Goal: Check status: Check status

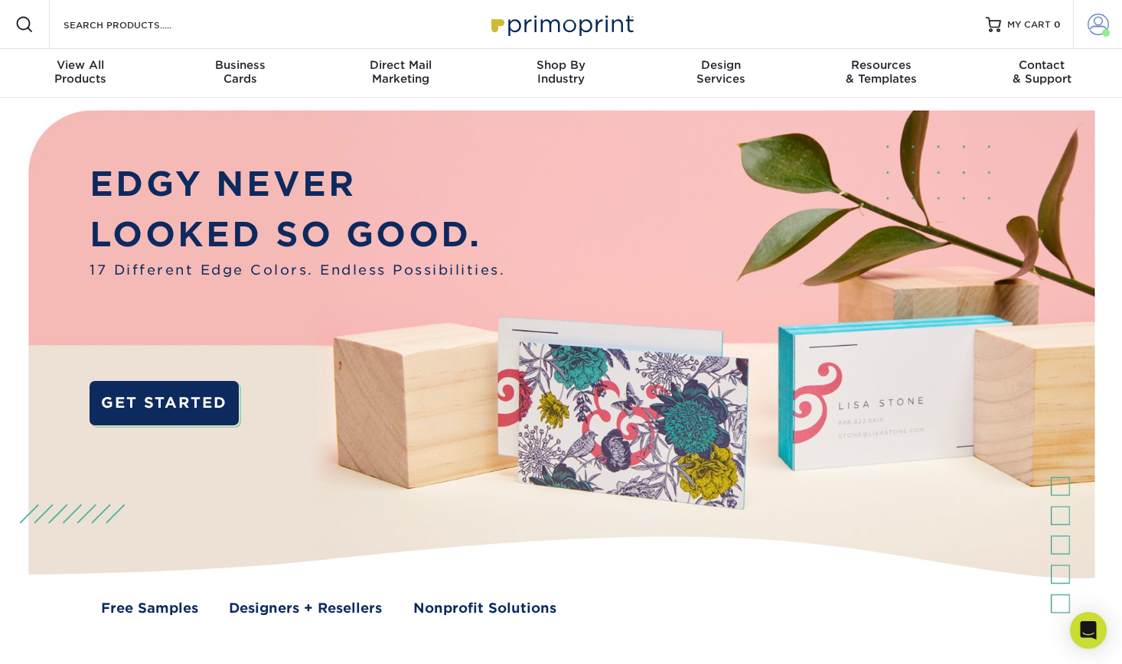
click at [1093, 24] on span at bounding box center [1097, 24] width 21 height 21
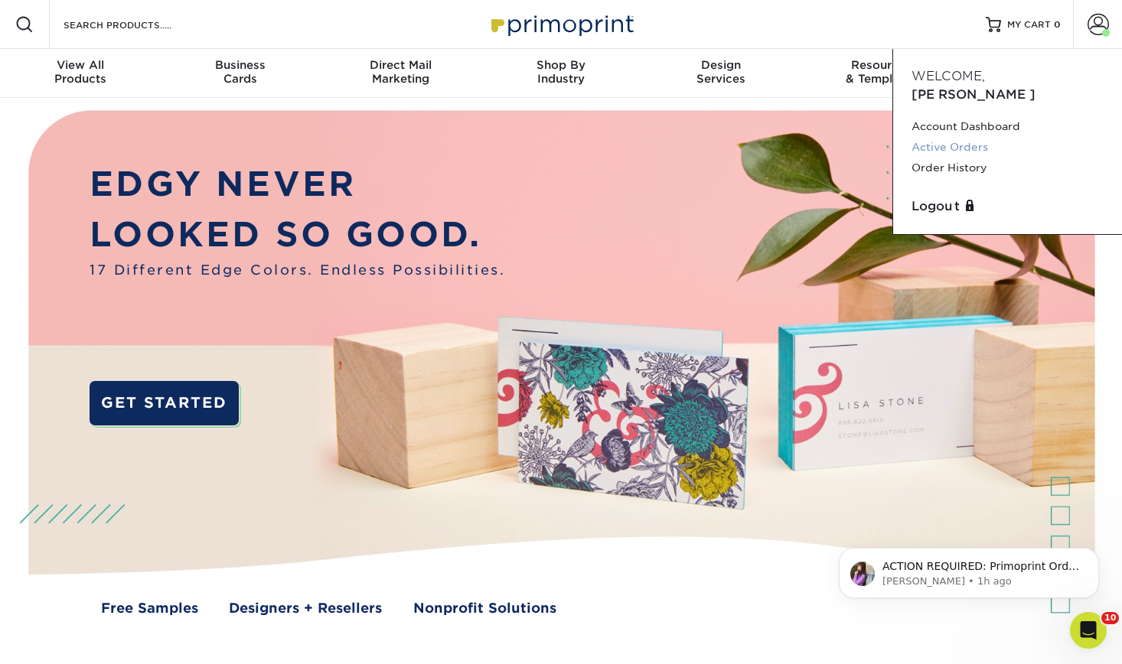
click at [963, 137] on link "Active Orders" at bounding box center [1007, 147] width 192 height 21
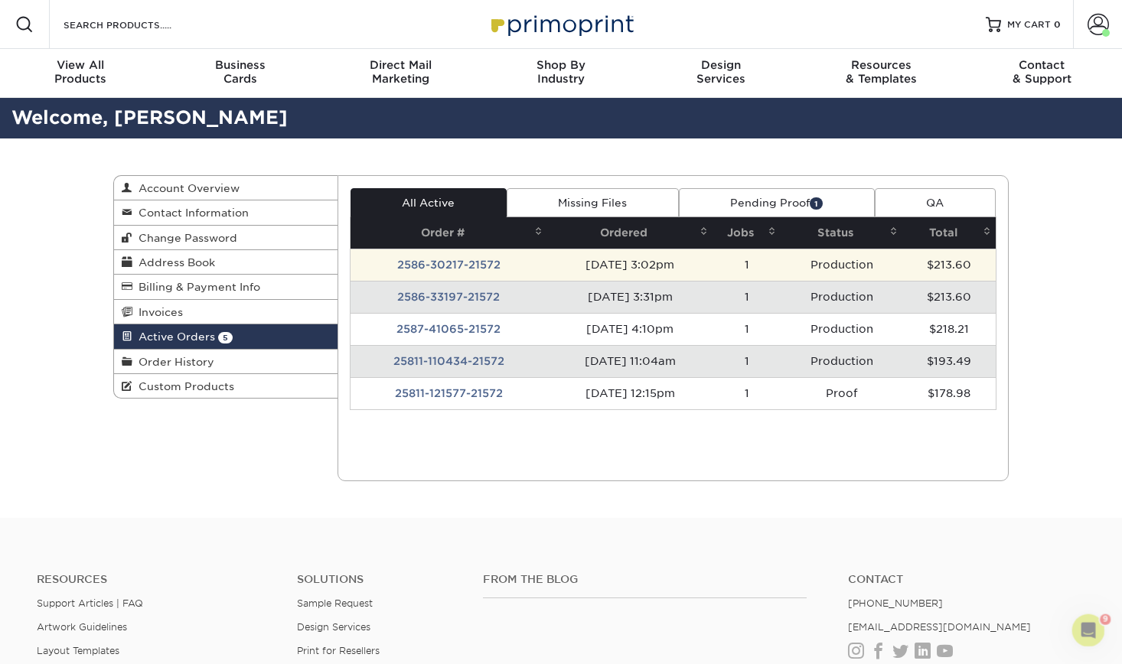
click at [740, 261] on td "1" at bounding box center [746, 265] width 68 height 32
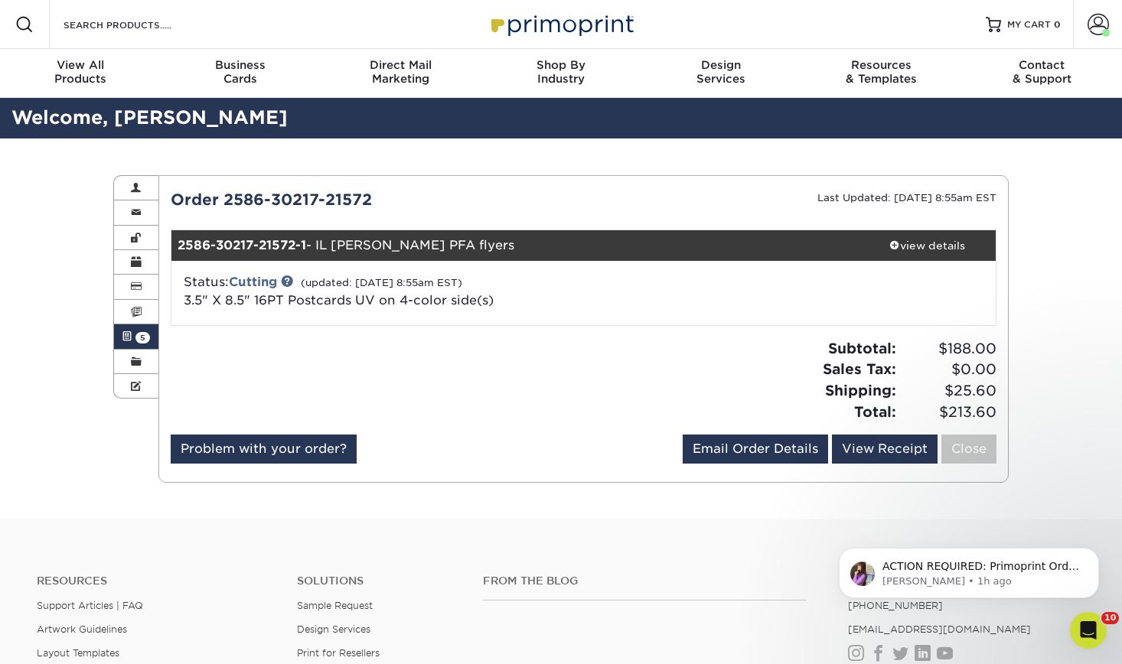
click at [138, 337] on span "5" at bounding box center [142, 337] width 15 height 11
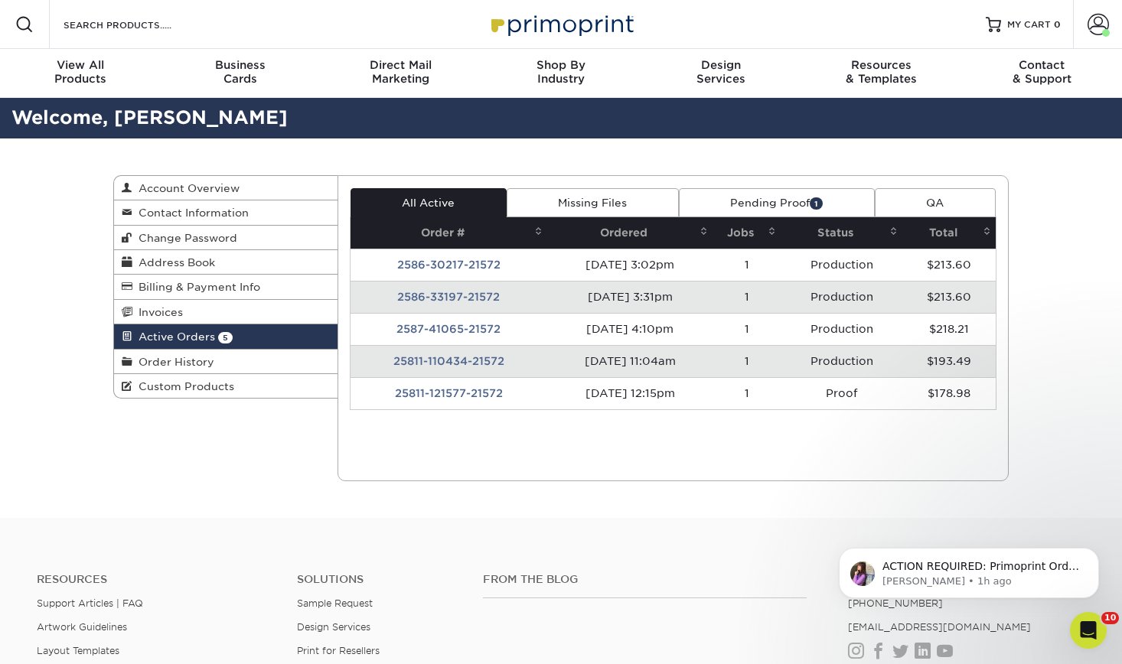
click at [507, 292] on td "2586-33197-21572" at bounding box center [448, 297] width 197 height 32
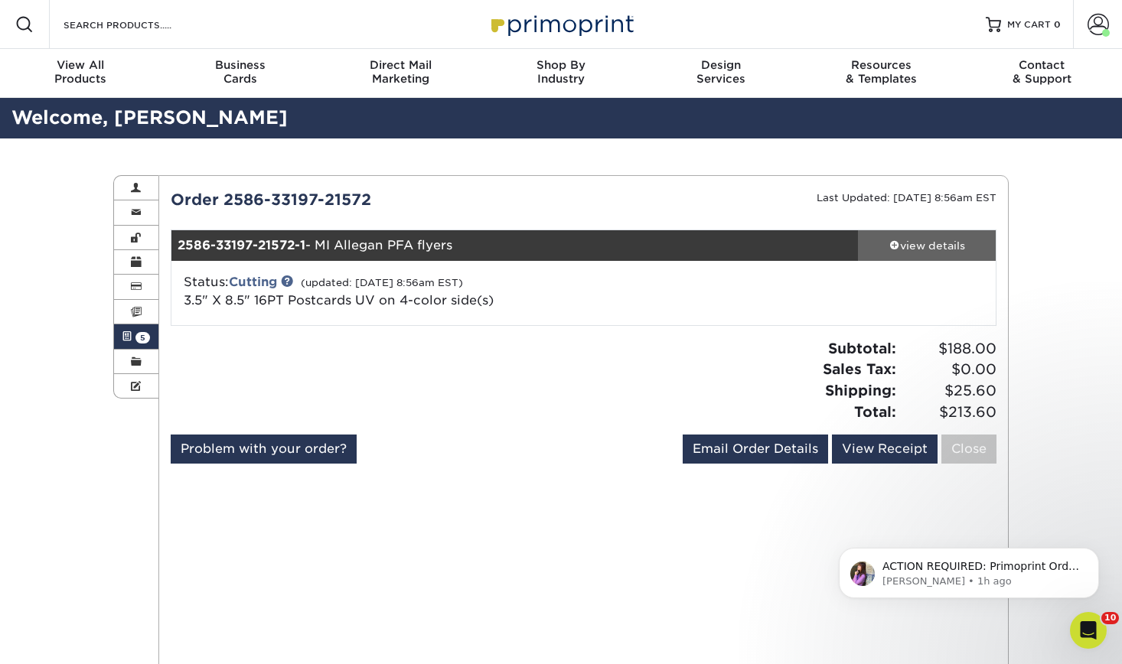
click at [922, 246] on div "view details" at bounding box center [927, 245] width 138 height 15
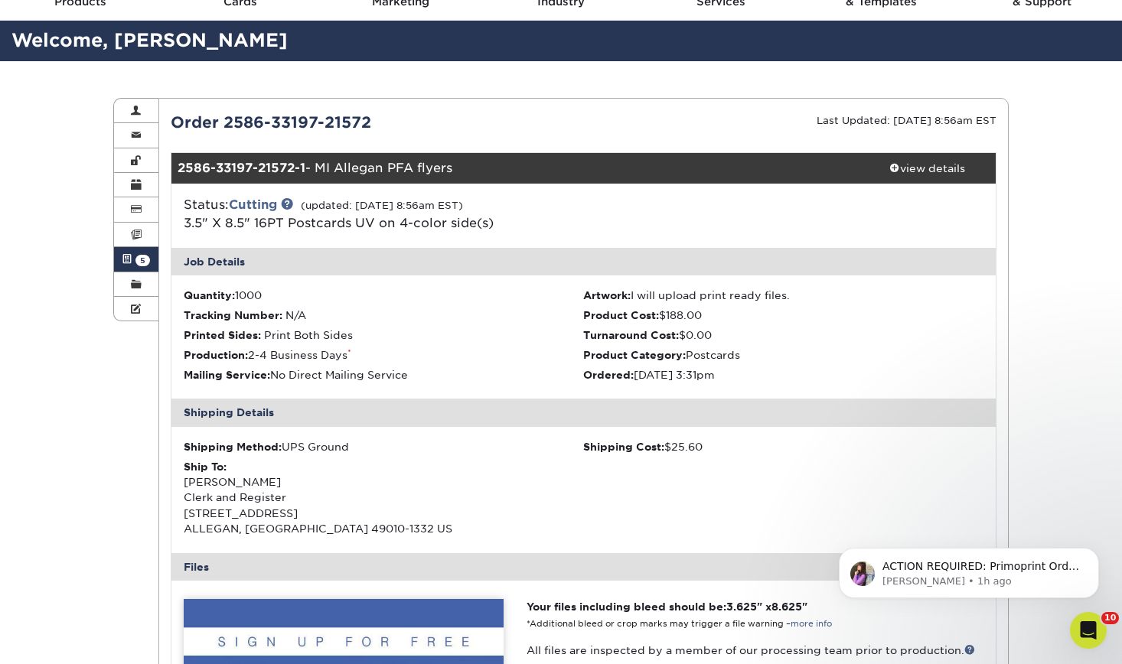
scroll to position [77, 0]
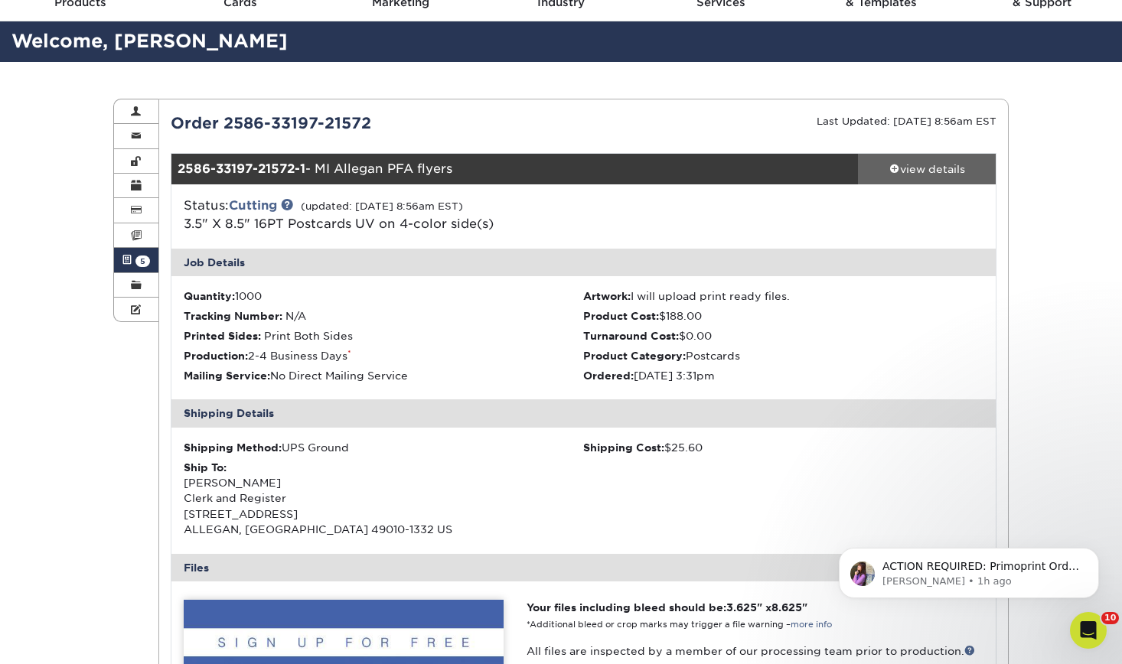
click at [936, 164] on div "view details" at bounding box center [927, 168] width 138 height 15
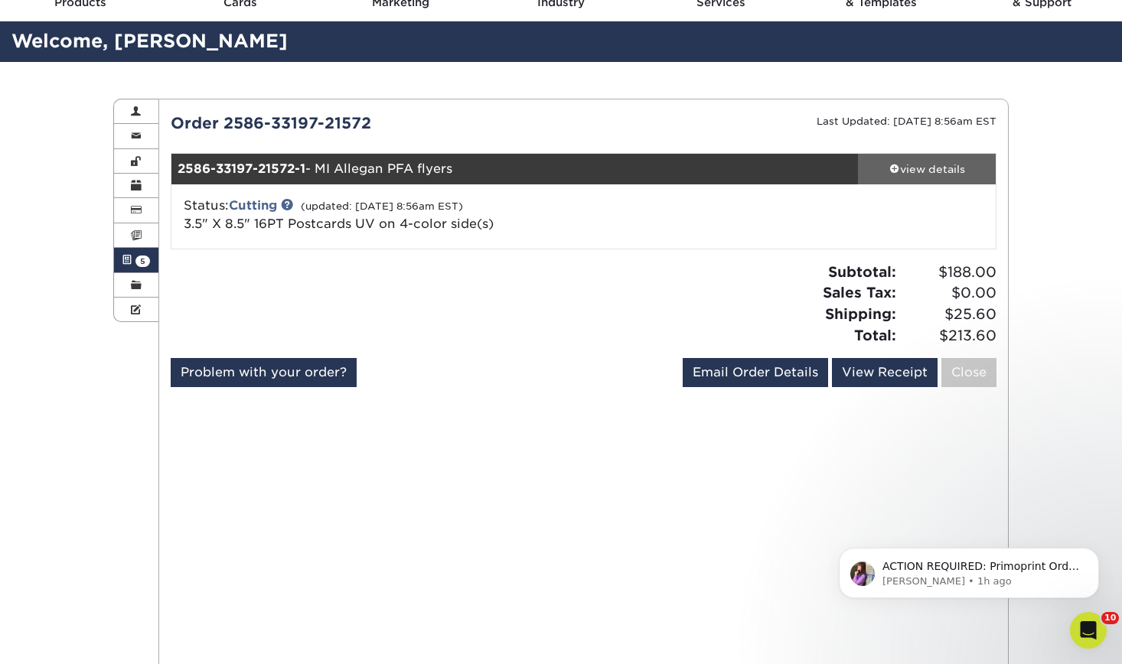
click at [936, 164] on div "view details" at bounding box center [927, 168] width 138 height 15
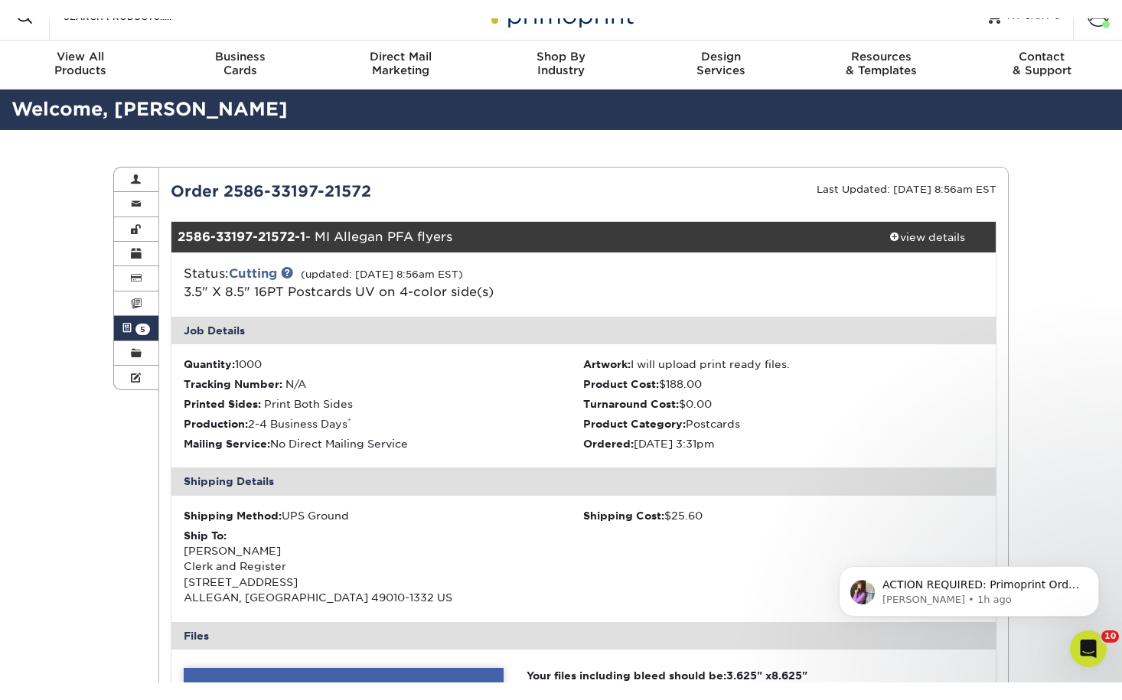
scroll to position [0, 0]
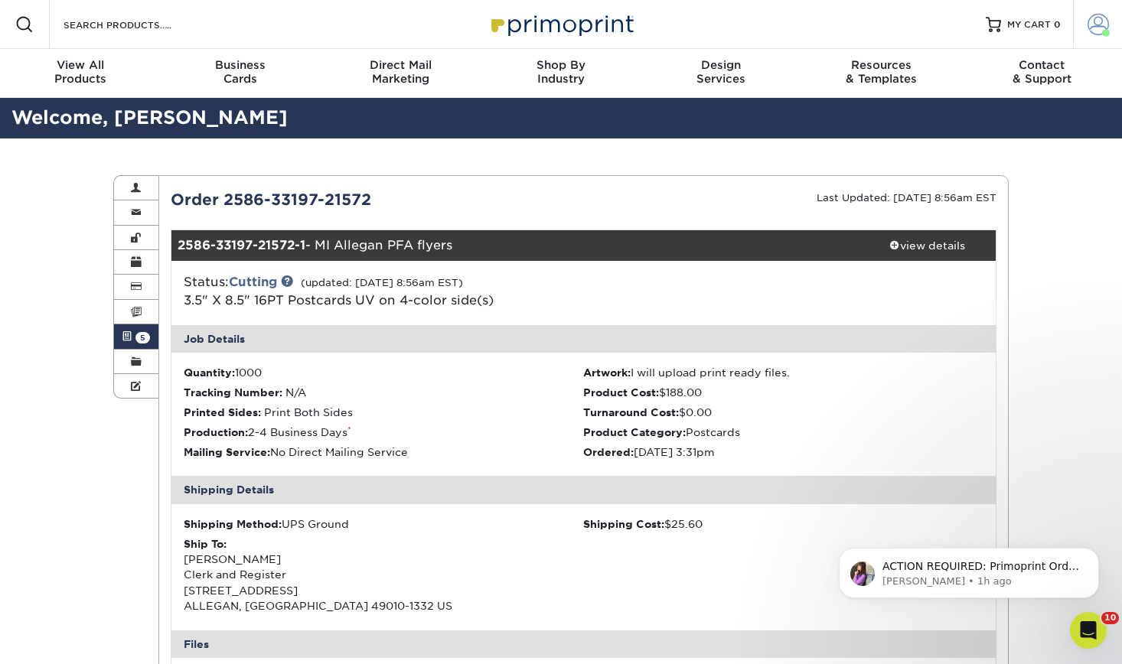
click at [1097, 21] on span at bounding box center [1097, 24] width 21 height 21
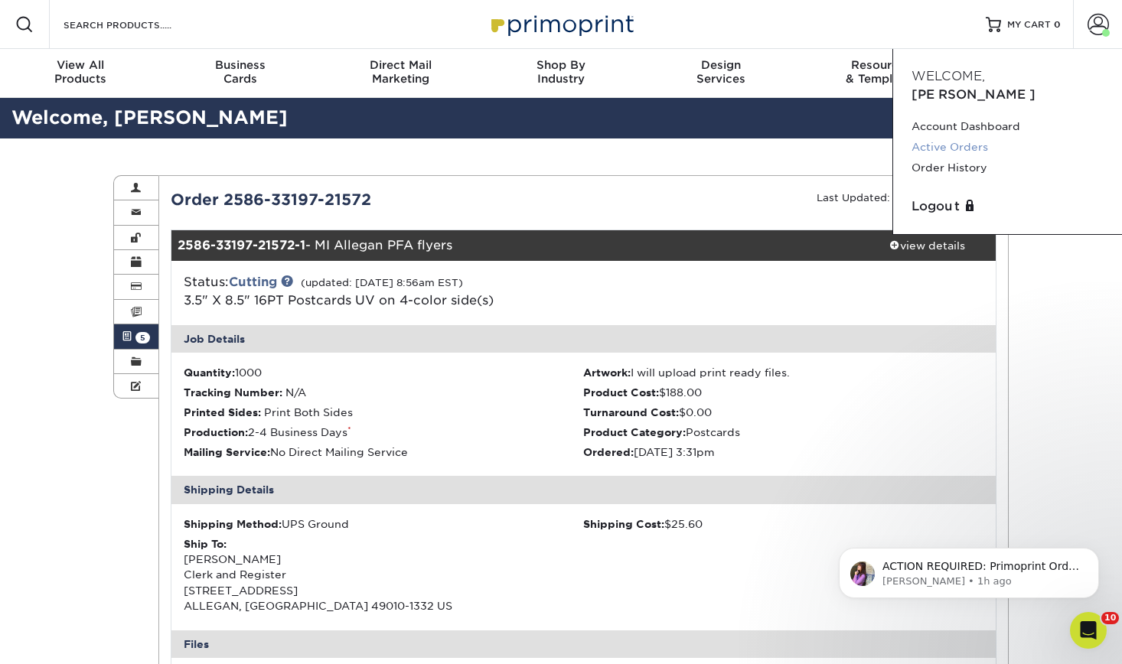
click at [961, 137] on link "Active Orders" at bounding box center [1007, 147] width 192 height 21
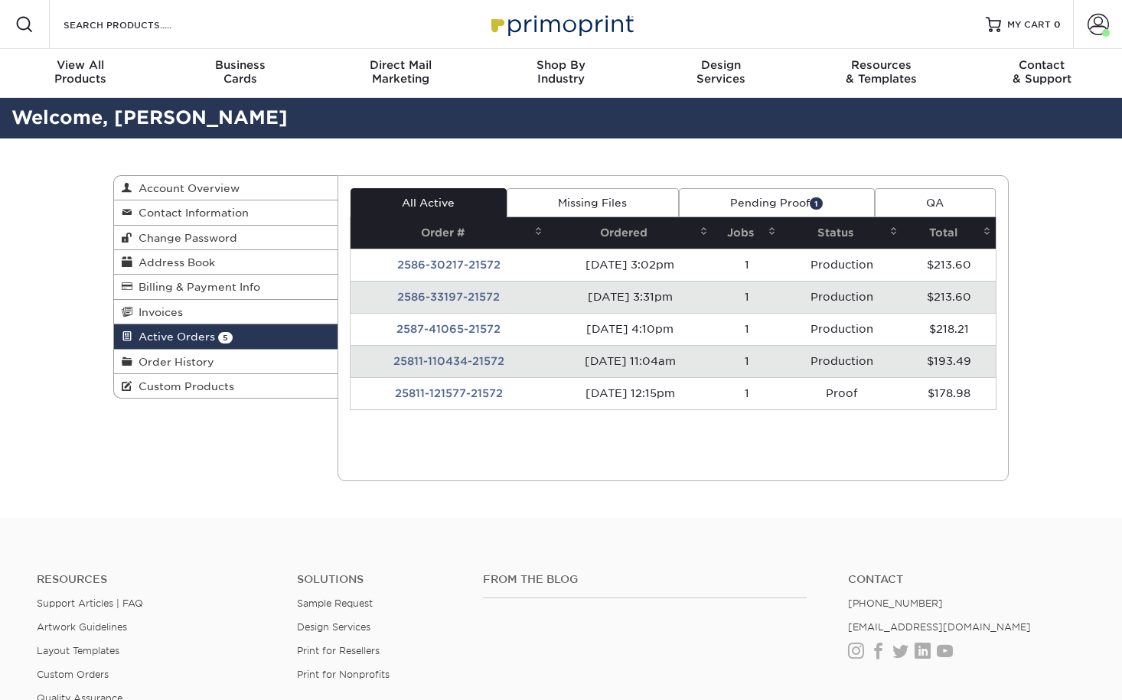
click at [780, 193] on link "Pending Proof 1" at bounding box center [777, 202] width 196 height 29
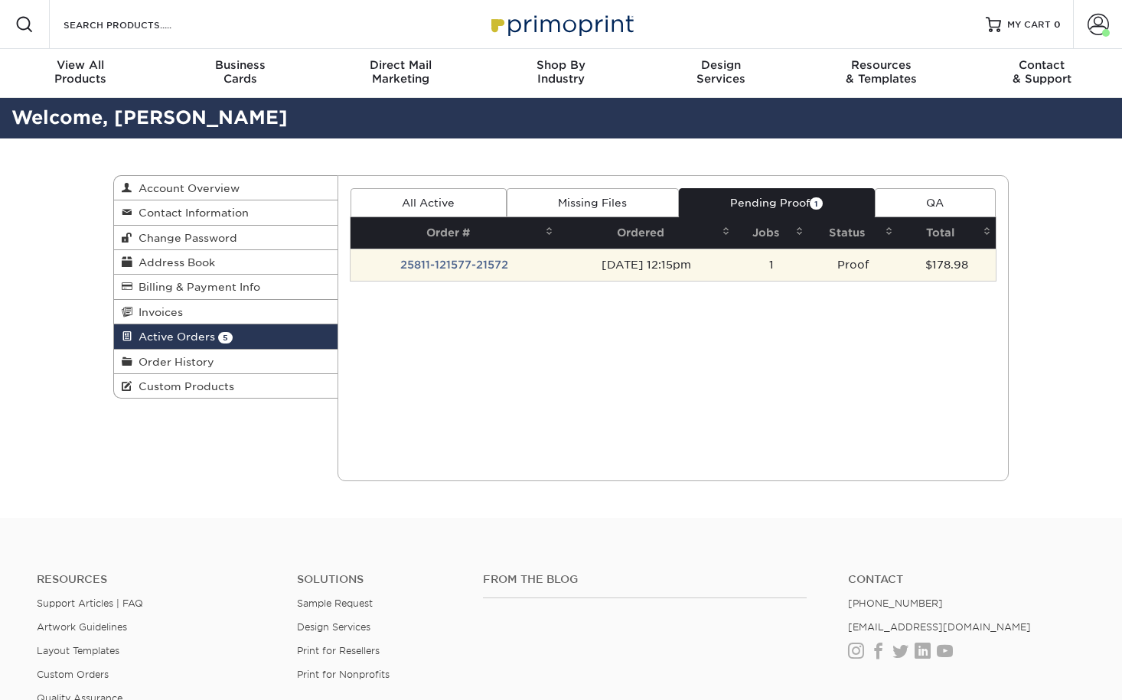
click at [735, 265] on td "[DATE] 12:15pm" at bounding box center [646, 265] width 177 height 32
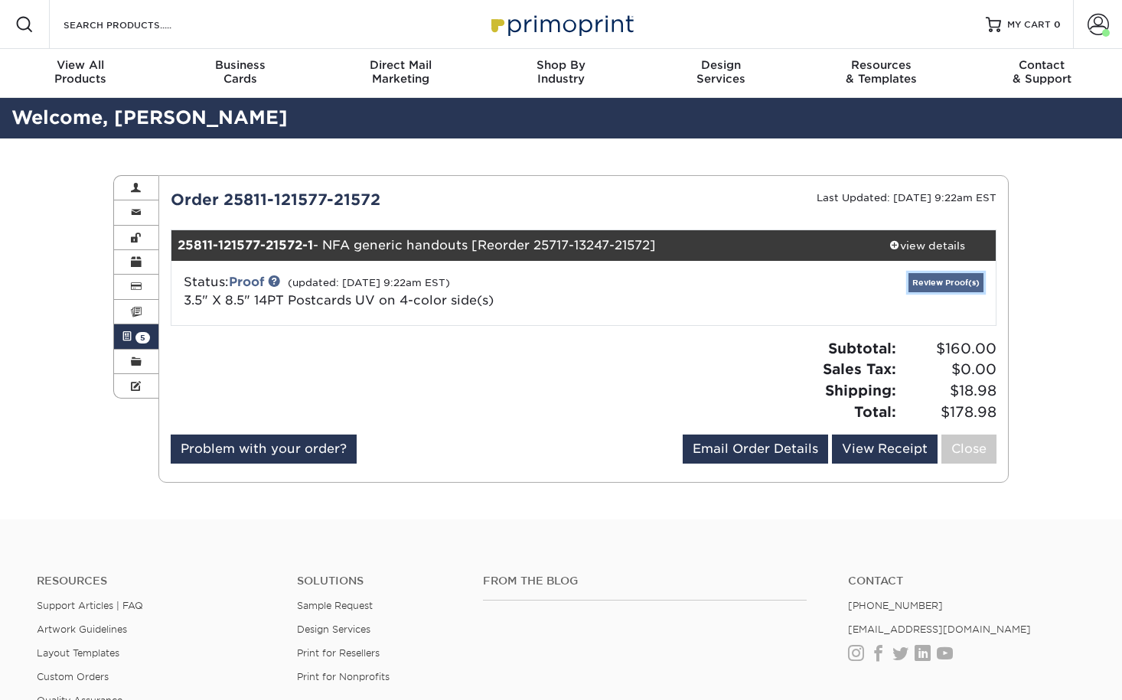
click at [940, 282] on link "Review Proof(s)" at bounding box center [945, 282] width 75 height 19
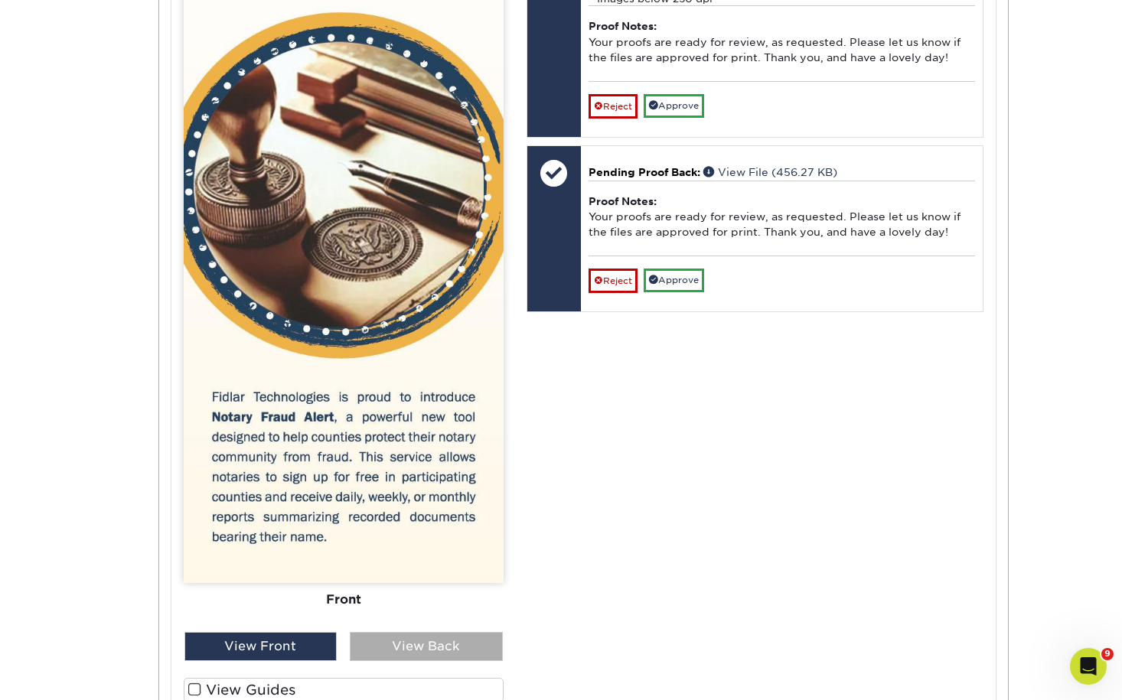
click at [483, 656] on div "View Back" at bounding box center [426, 646] width 153 height 29
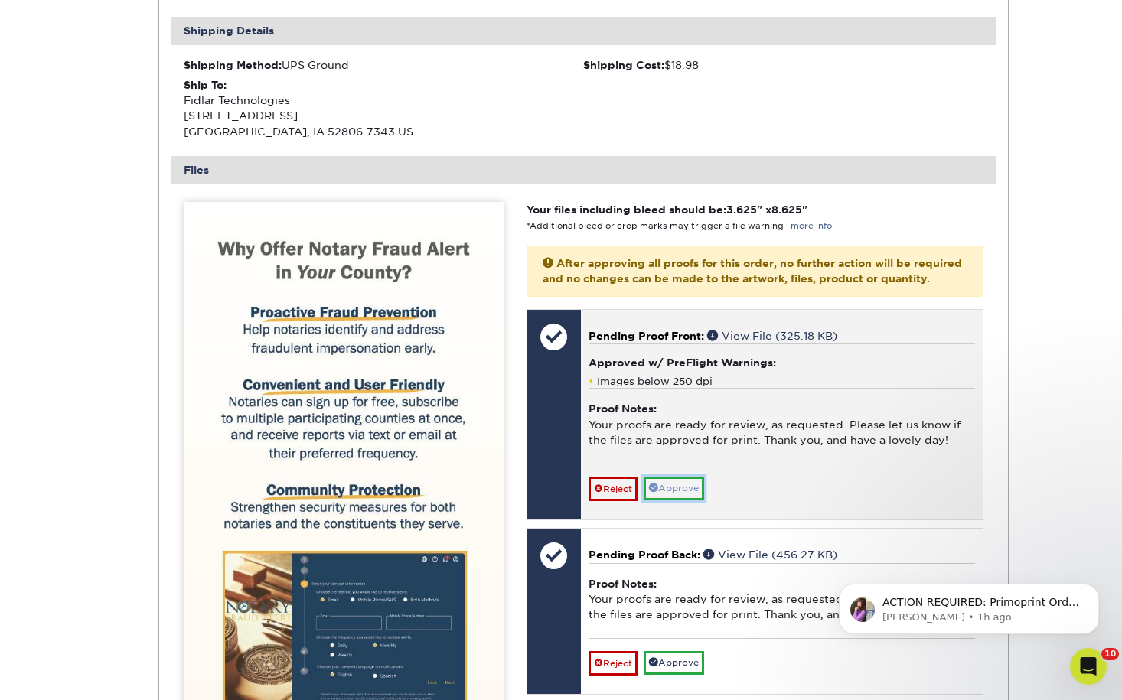
click at [679, 500] on link "Approve" at bounding box center [673, 489] width 60 height 24
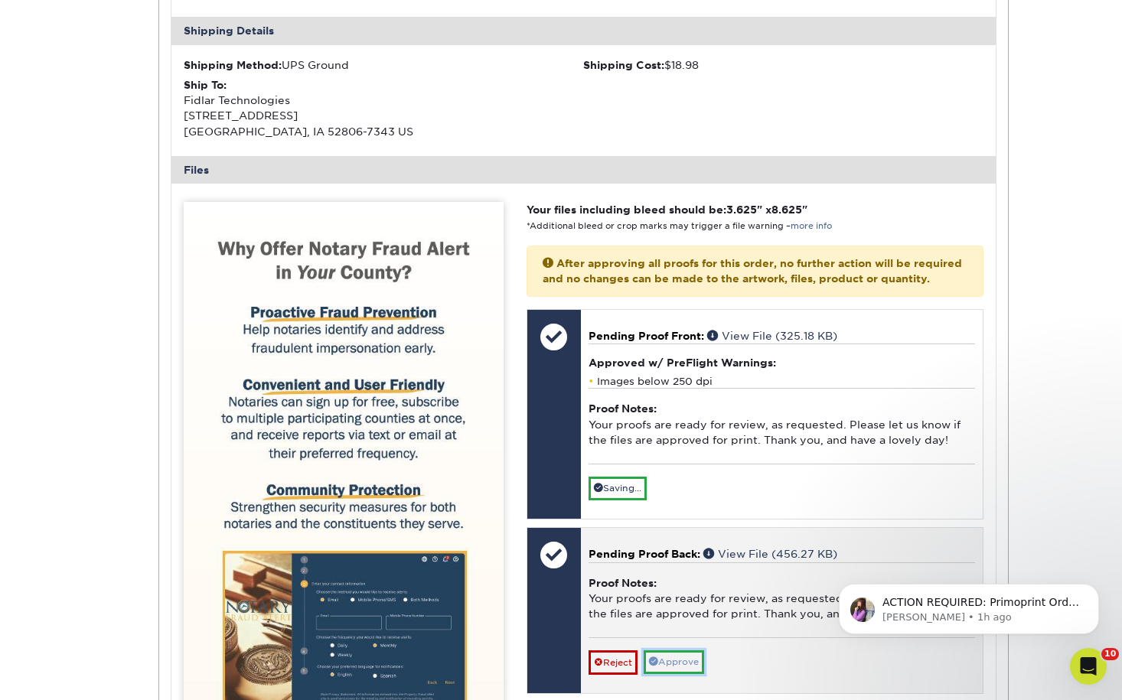
click at [682, 674] on link "Approve" at bounding box center [673, 662] width 60 height 24
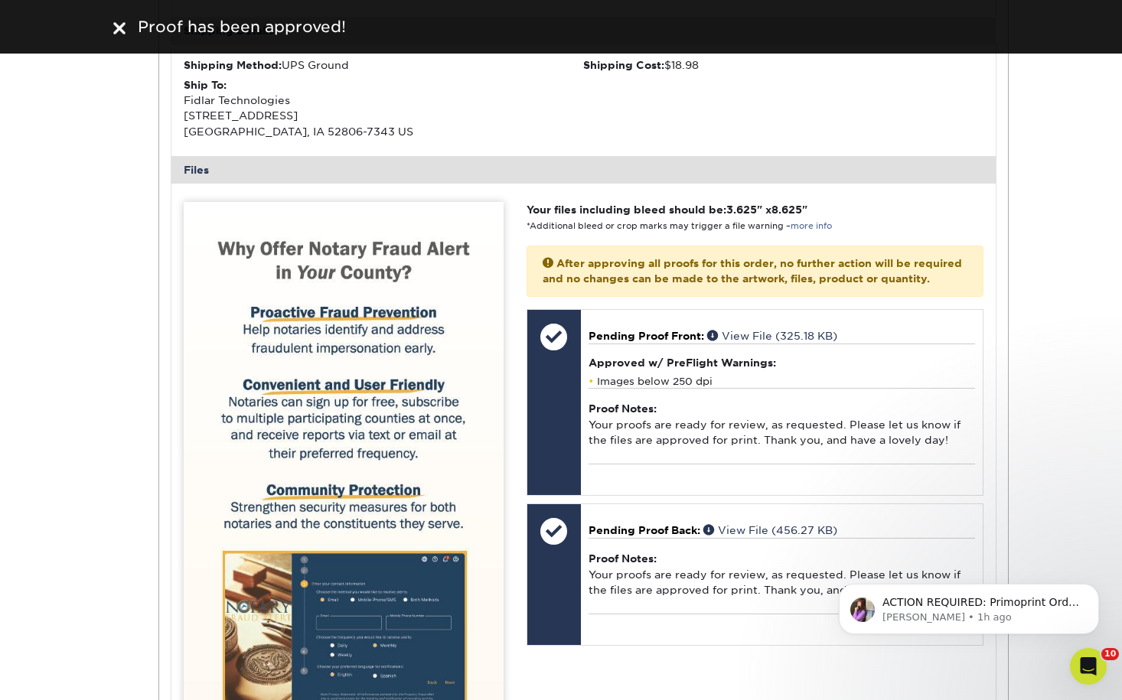
click at [119, 31] on img at bounding box center [119, 28] width 12 height 12
